Goal: Obtain resource: Obtain resource

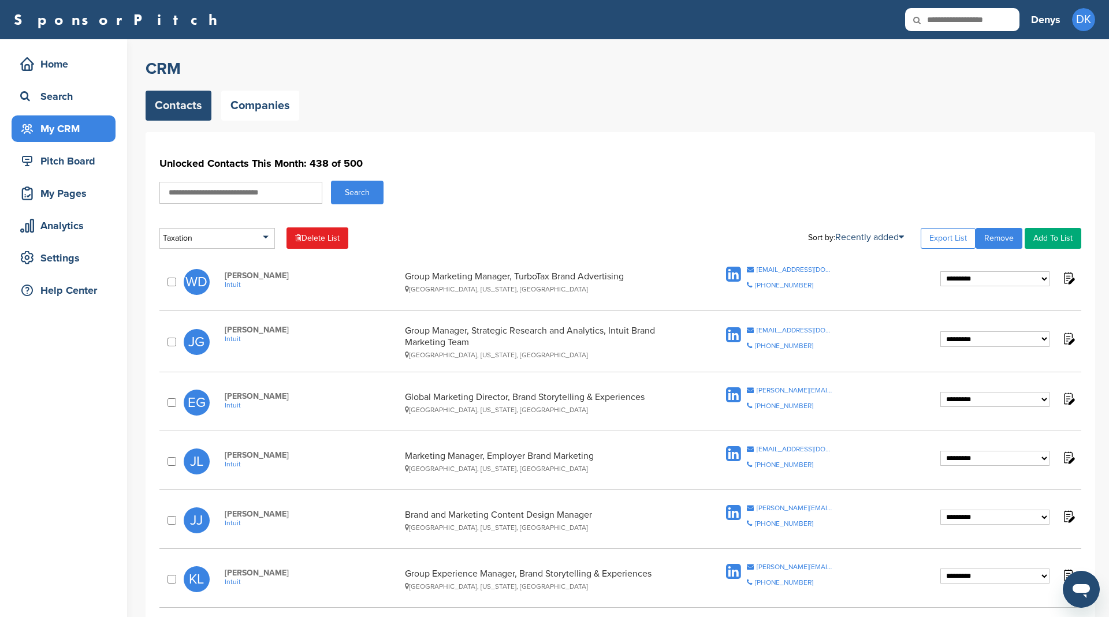
click at [577, 180] on div "**********" at bounding box center [620, 201] width 922 height 96
click at [947, 232] on link "Export List" at bounding box center [948, 238] width 55 height 21
click at [254, 97] on link "Companies" at bounding box center [260, 106] width 78 height 30
